Goal: Book appointment/travel/reservation

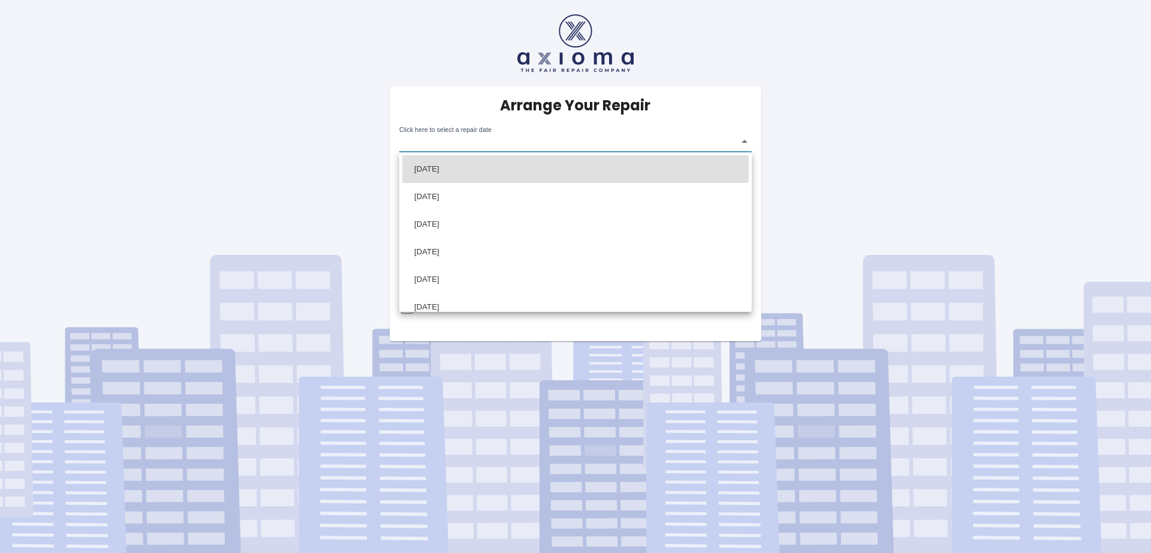
click at [549, 144] on body "Arrange Your Repair Click here to select a repair date ​ Phone Number   * 07918…" at bounding box center [575, 276] width 1151 height 553
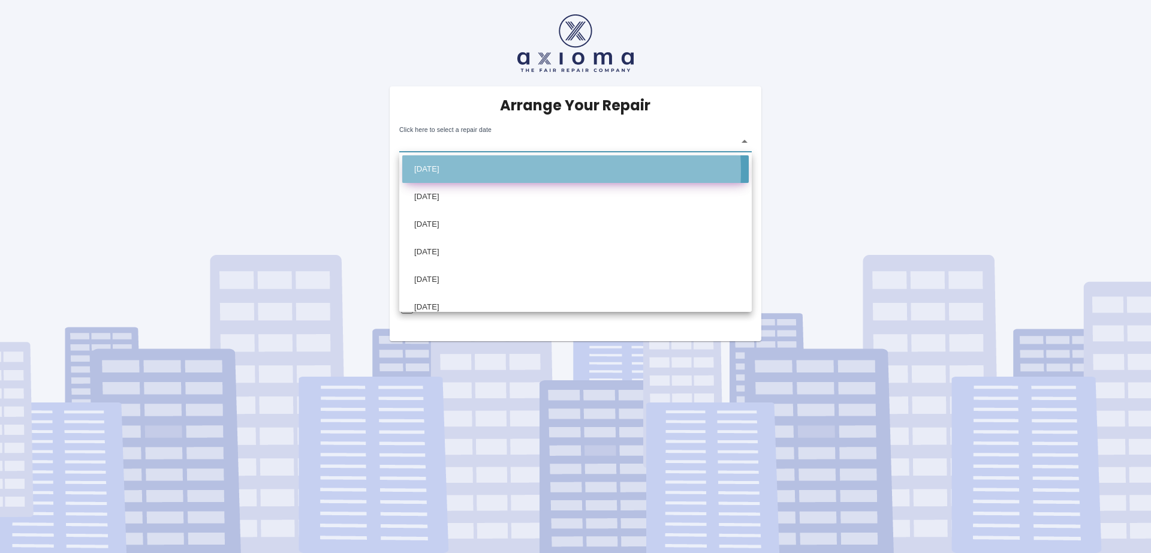
click at [496, 171] on li "[DATE]" at bounding box center [575, 169] width 346 height 28
type input "[DATE]T00:00:00.000Z"
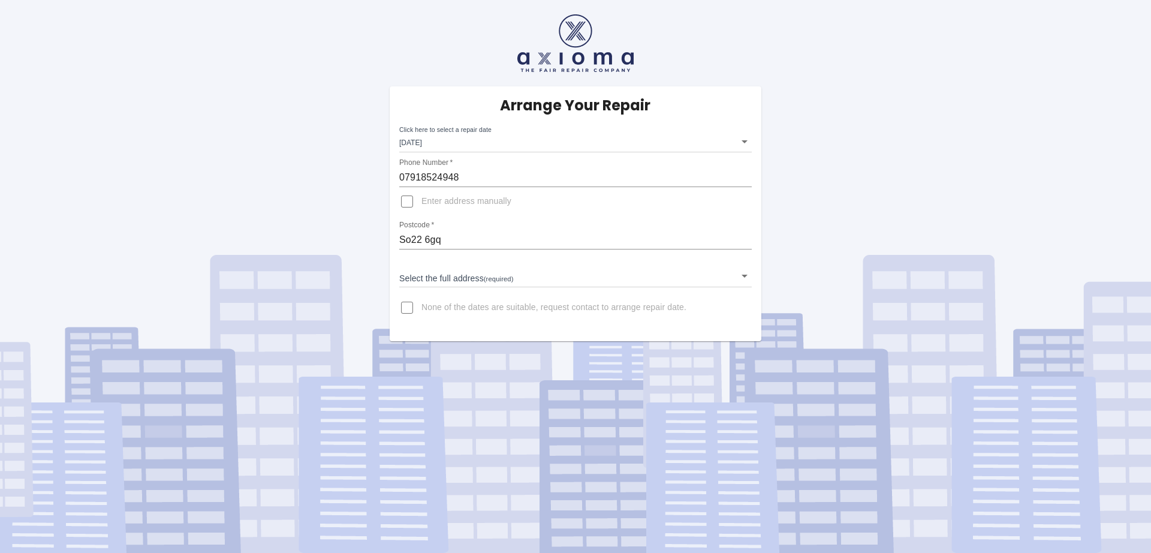
click at [627, 293] on label "None of the dates are suitable, request contact to arrange repair date." at bounding box center [540, 307] width 294 height 29
click at [421, 293] on input "None of the dates are suitable, request contact to arrange repair date." at bounding box center [407, 307] width 29 height 29
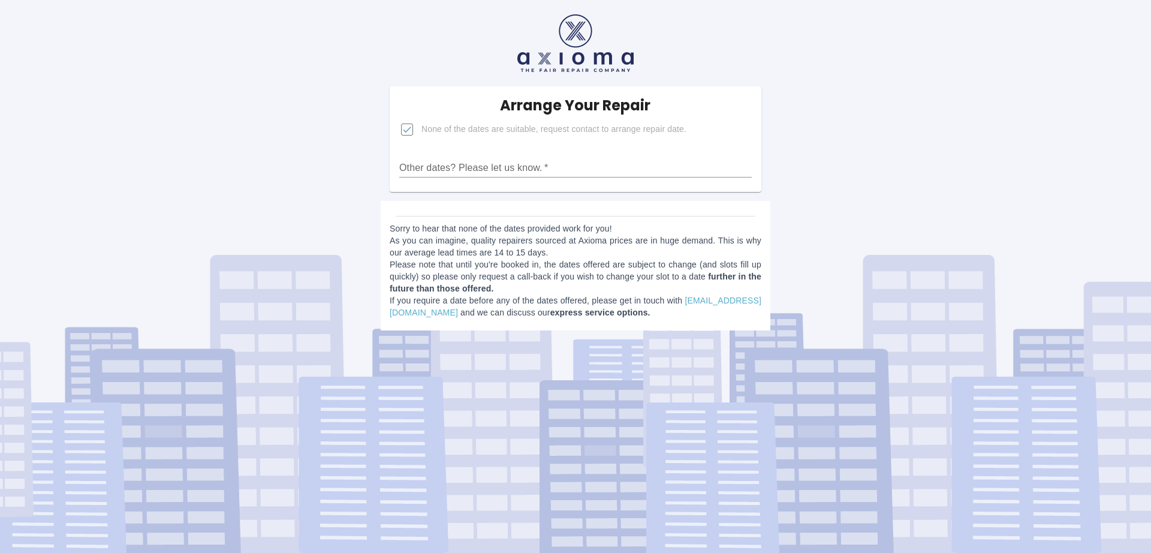
click at [491, 128] on span "None of the dates are suitable, request contact to arrange repair date." at bounding box center [553, 129] width 265 height 12
click at [421, 128] on input "None of the dates are suitable, request contact to arrange repair date." at bounding box center [407, 129] width 29 height 29
checkbox input "false"
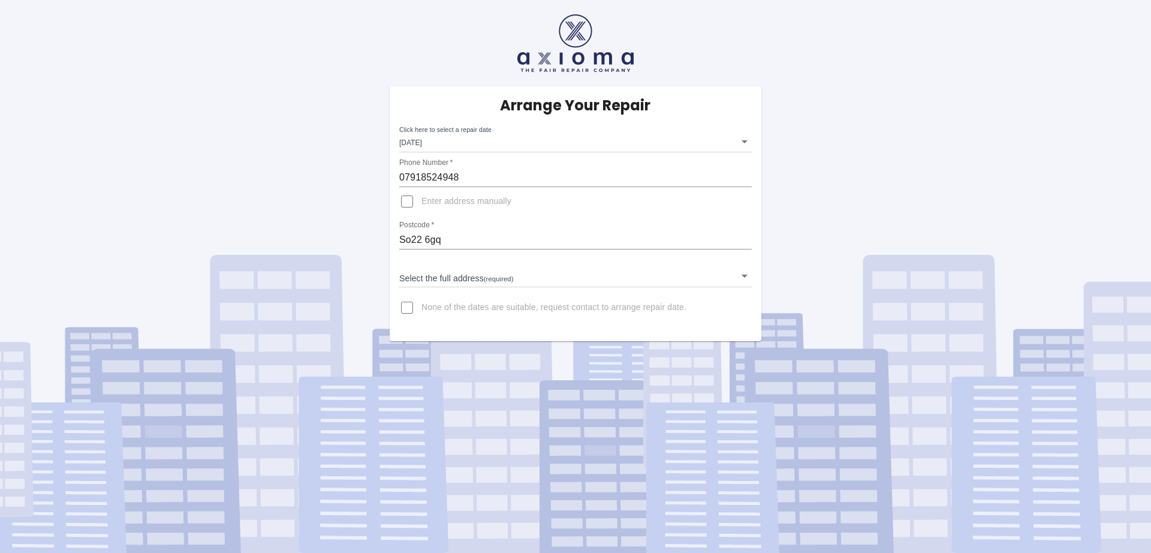
click at [553, 275] on body "Arrange Your Repair Click here to select a repair date [DATE] [DATE]T00:00:00.0…" at bounding box center [575, 276] width 1151 height 553
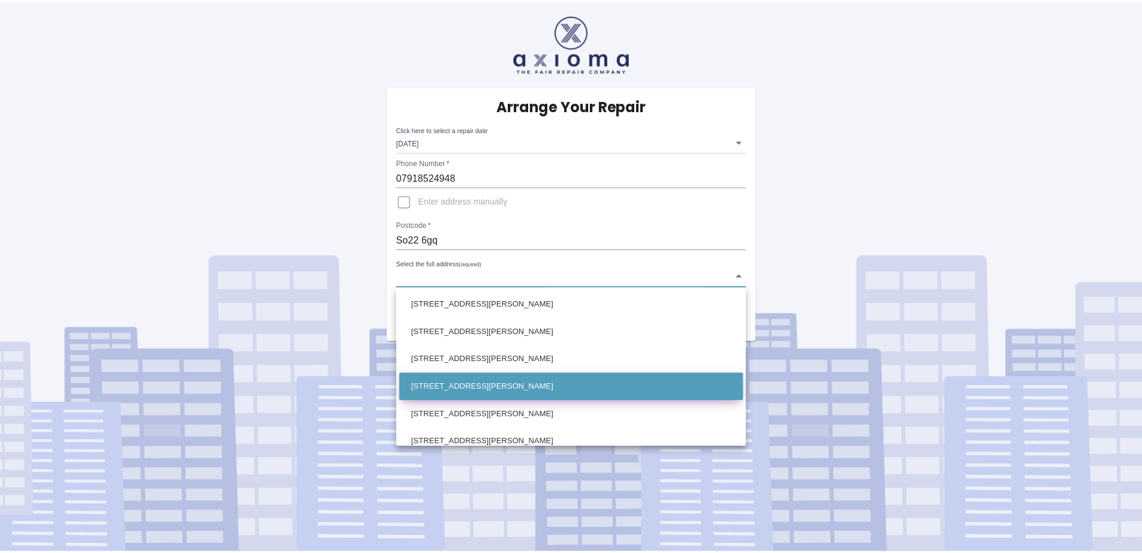
scroll to position [674, 0]
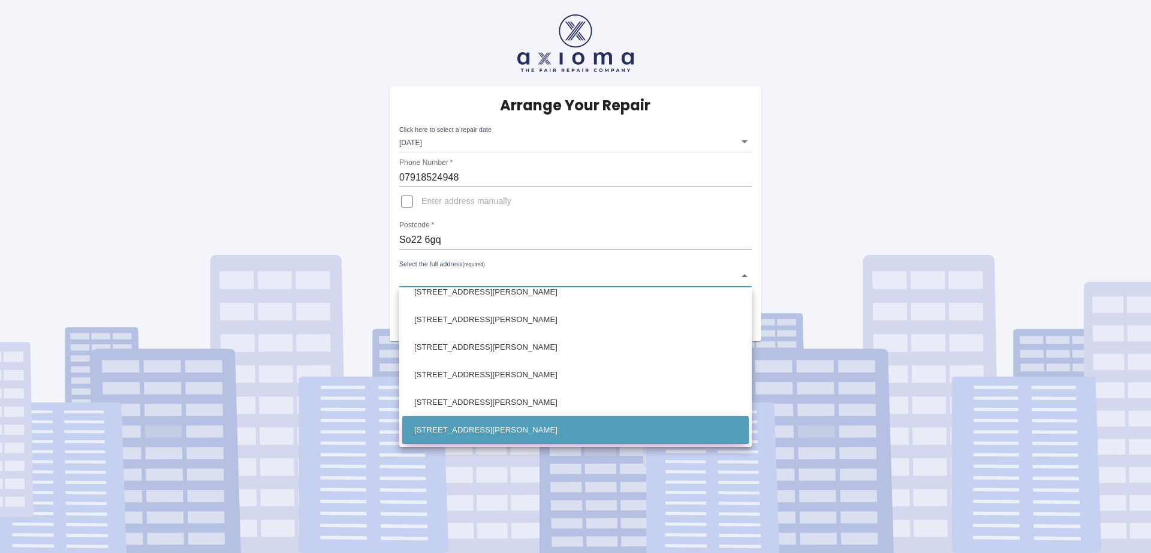
click at [545, 443] on ul "[GEOGRAPHIC_DATA][PERSON_NAME] [GEOGRAPHIC_DATA][PERSON_NAME] [GEOGRAPHIC_DATA]…" at bounding box center [575, 29] width 352 height 833
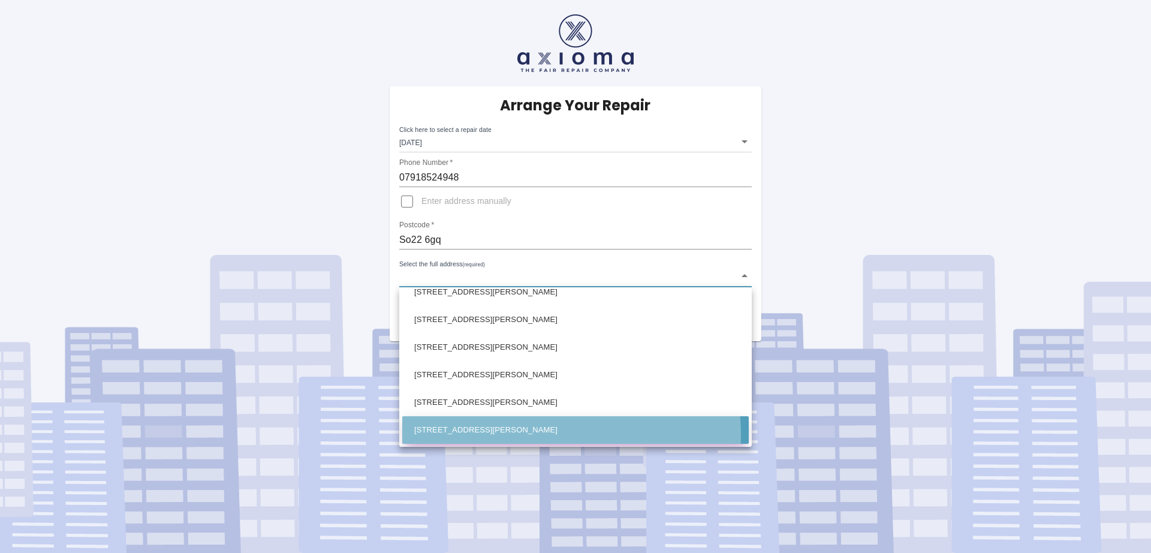
click at [546, 434] on li "[STREET_ADDRESS][PERSON_NAME]" at bounding box center [575, 430] width 346 height 28
type input "[STREET_ADDRESS][PERSON_NAME]"
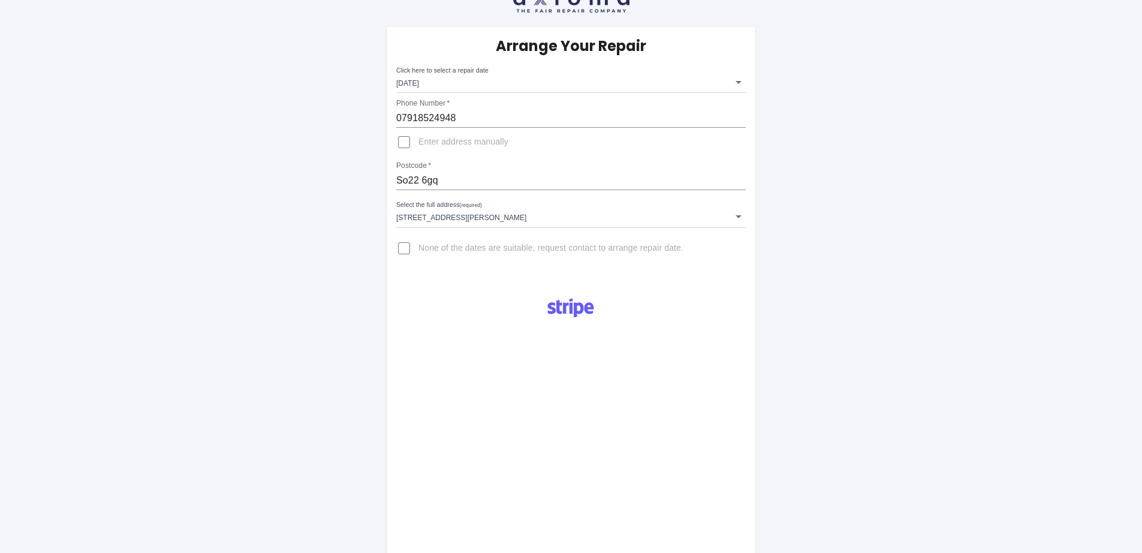
scroll to position [144, 0]
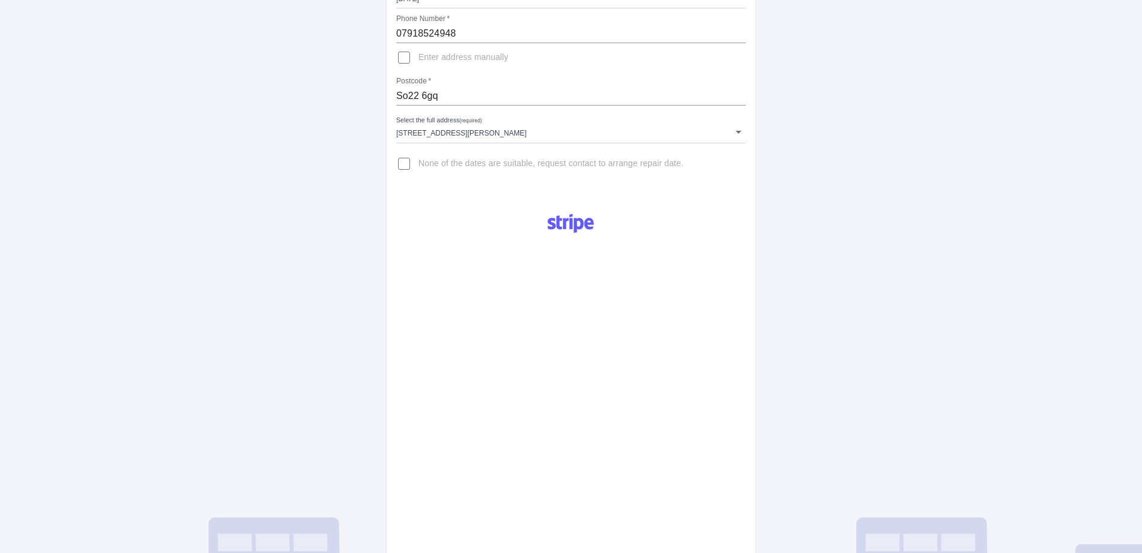
click at [744, 300] on div "Pay £38 Booking Fee" at bounding box center [571, 445] width 369 height 484
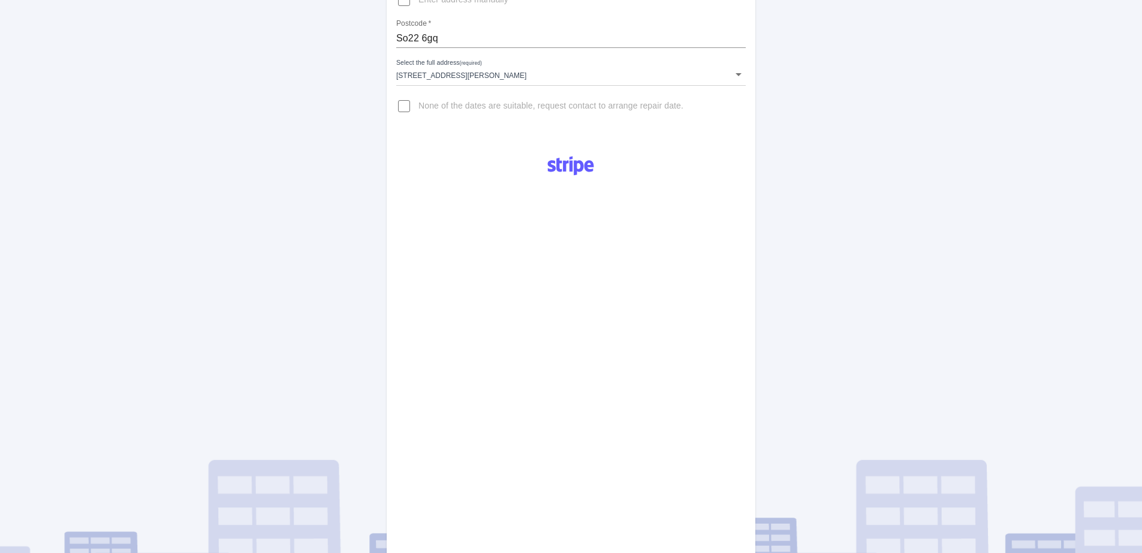
scroll to position [288, 0]
